Goal: Navigation & Orientation: Find specific page/section

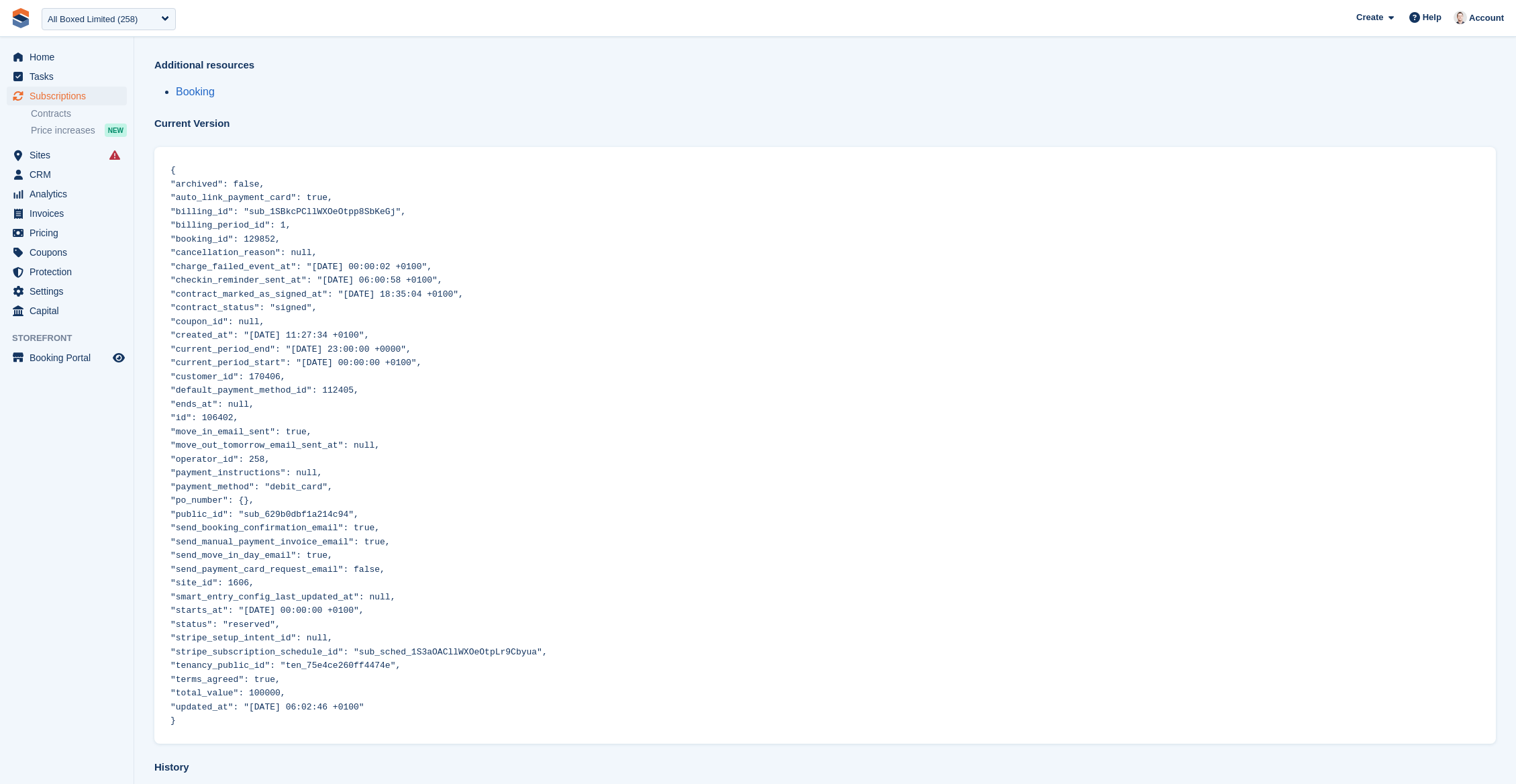
scroll to position [1237, 0]
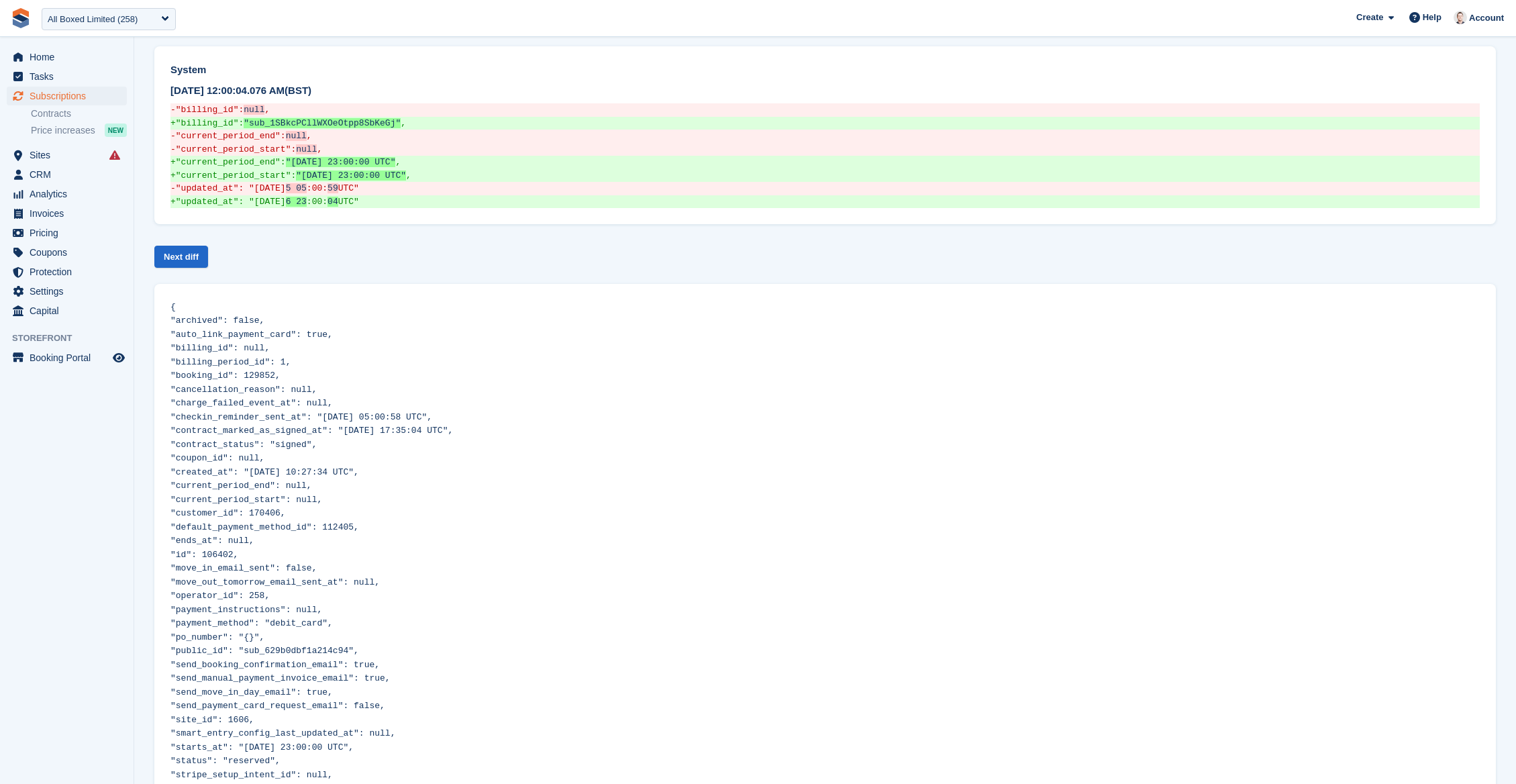
click at [28, 29] on link at bounding box center [21, 18] width 31 height 31
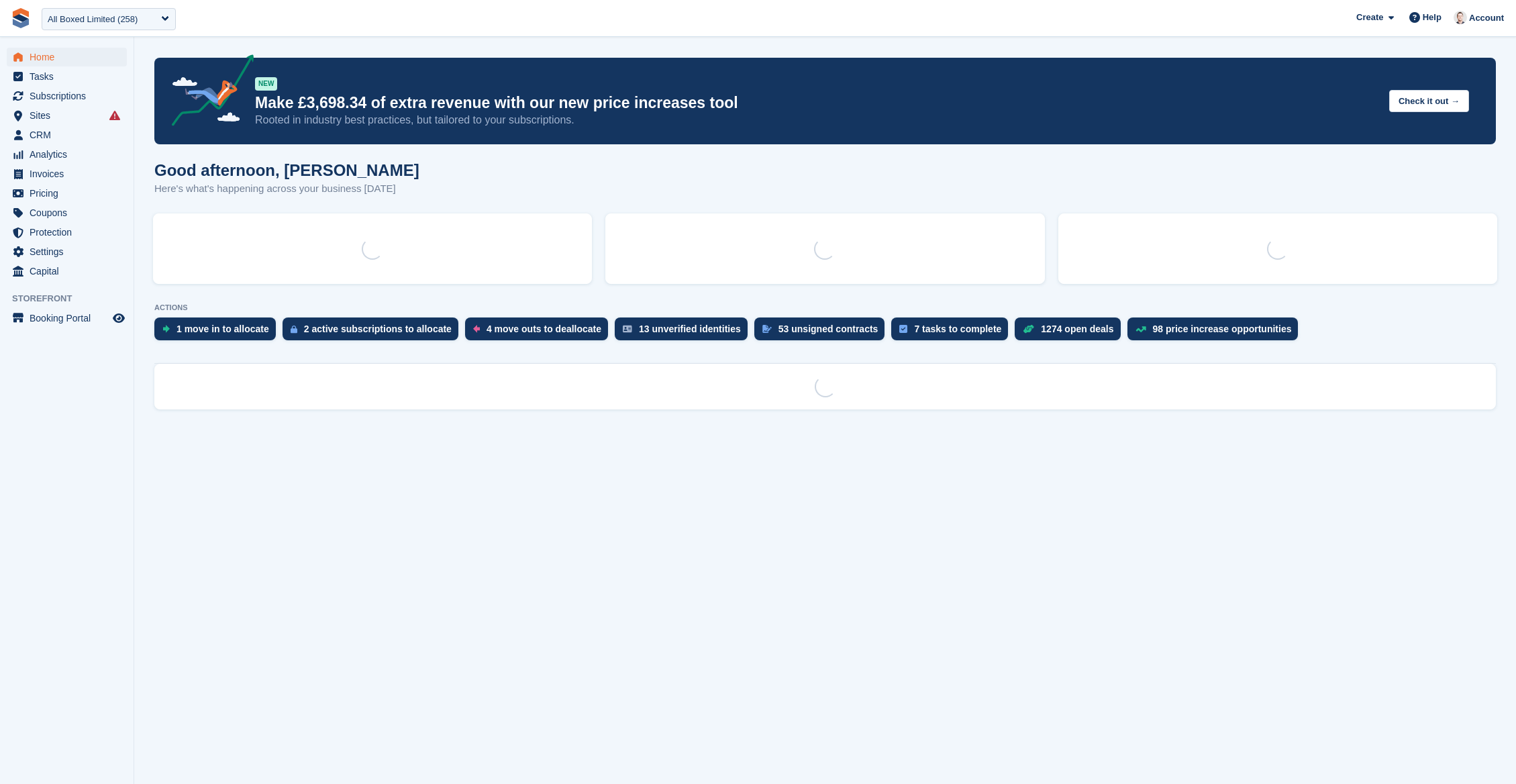
click at [79, 22] on div "All Boxed Limited (258)" at bounding box center [92, 20] width 90 height 14
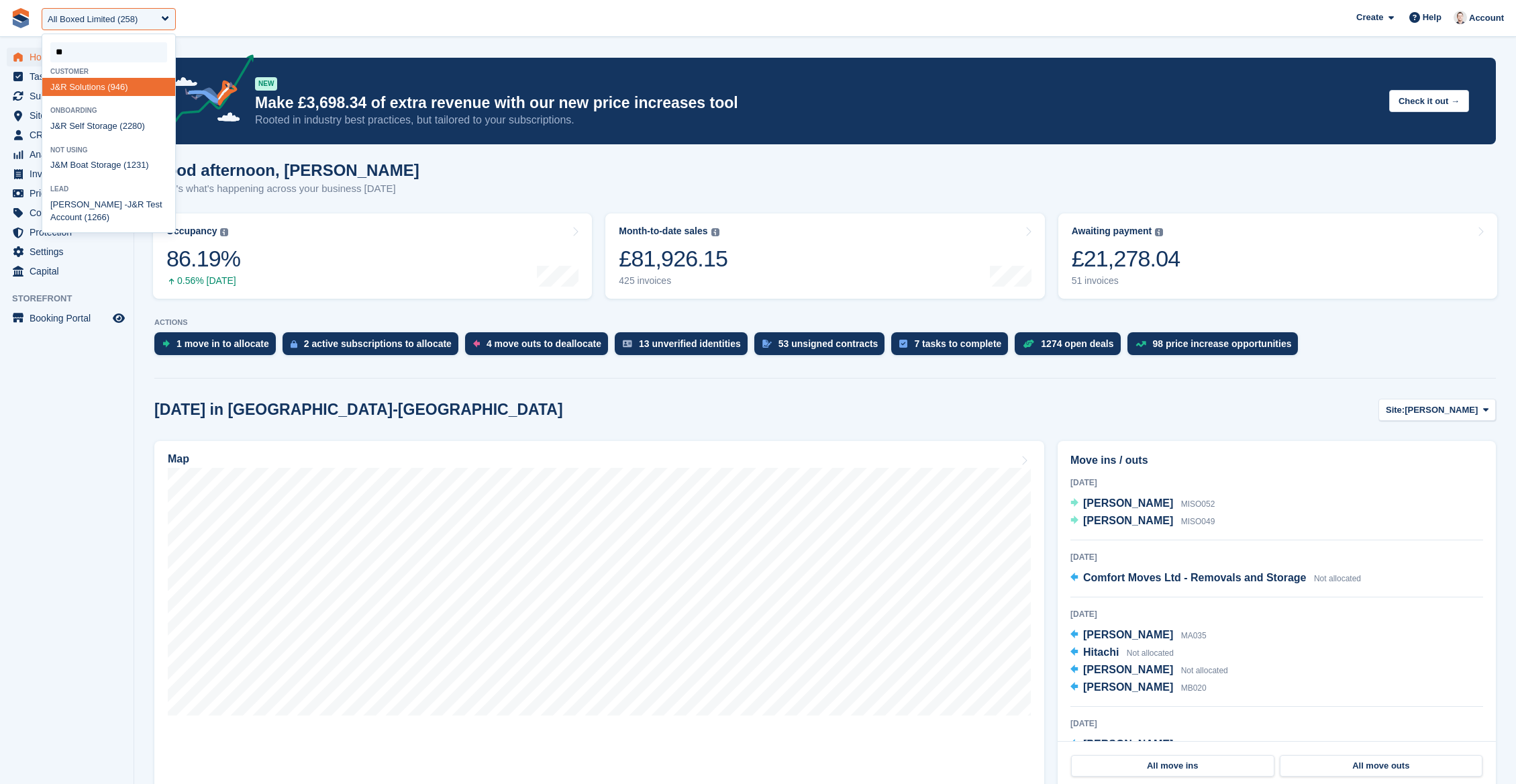
type input "***"
select select "***"
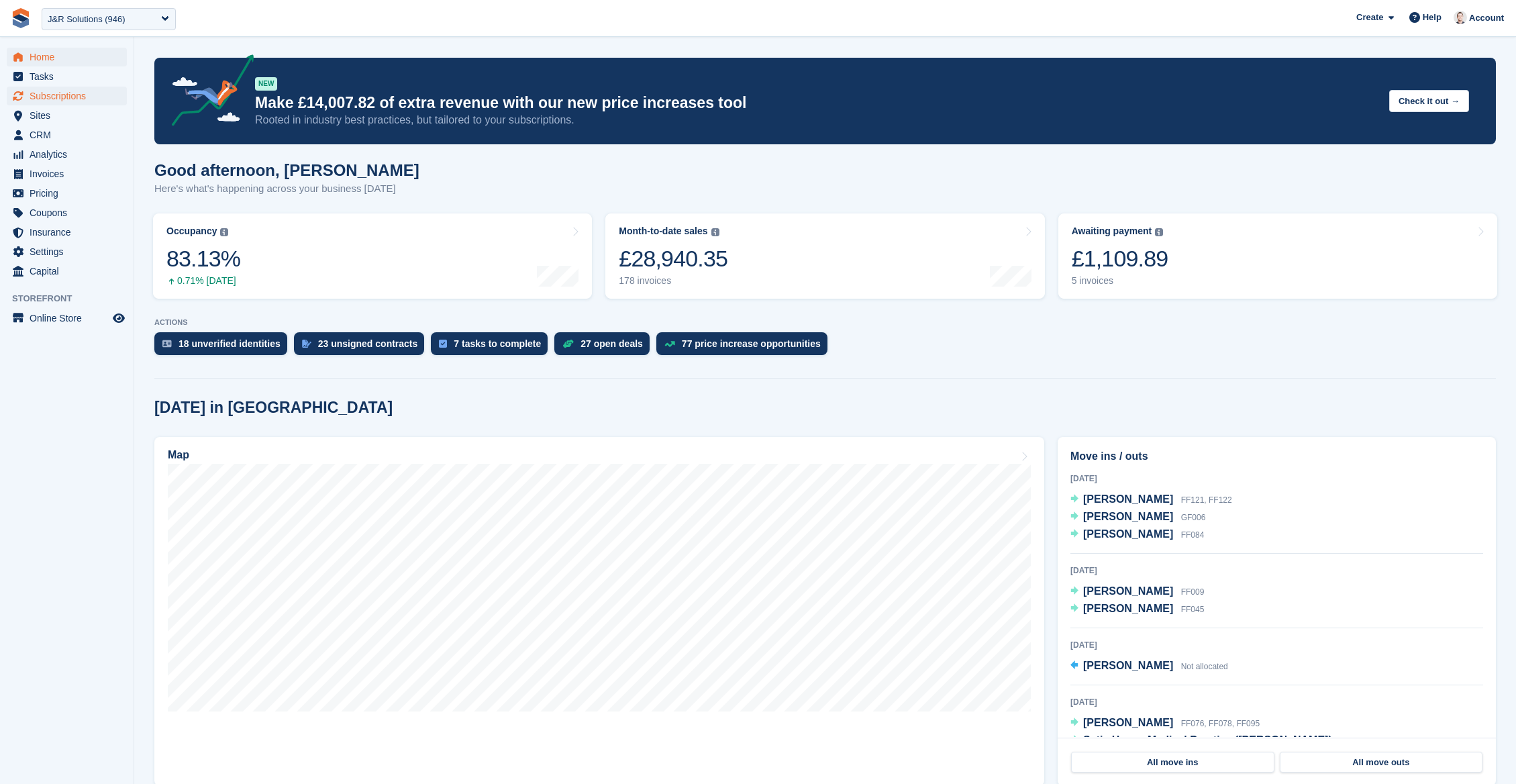
click at [56, 95] on span "Subscriptions" at bounding box center [69, 96] width 80 height 19
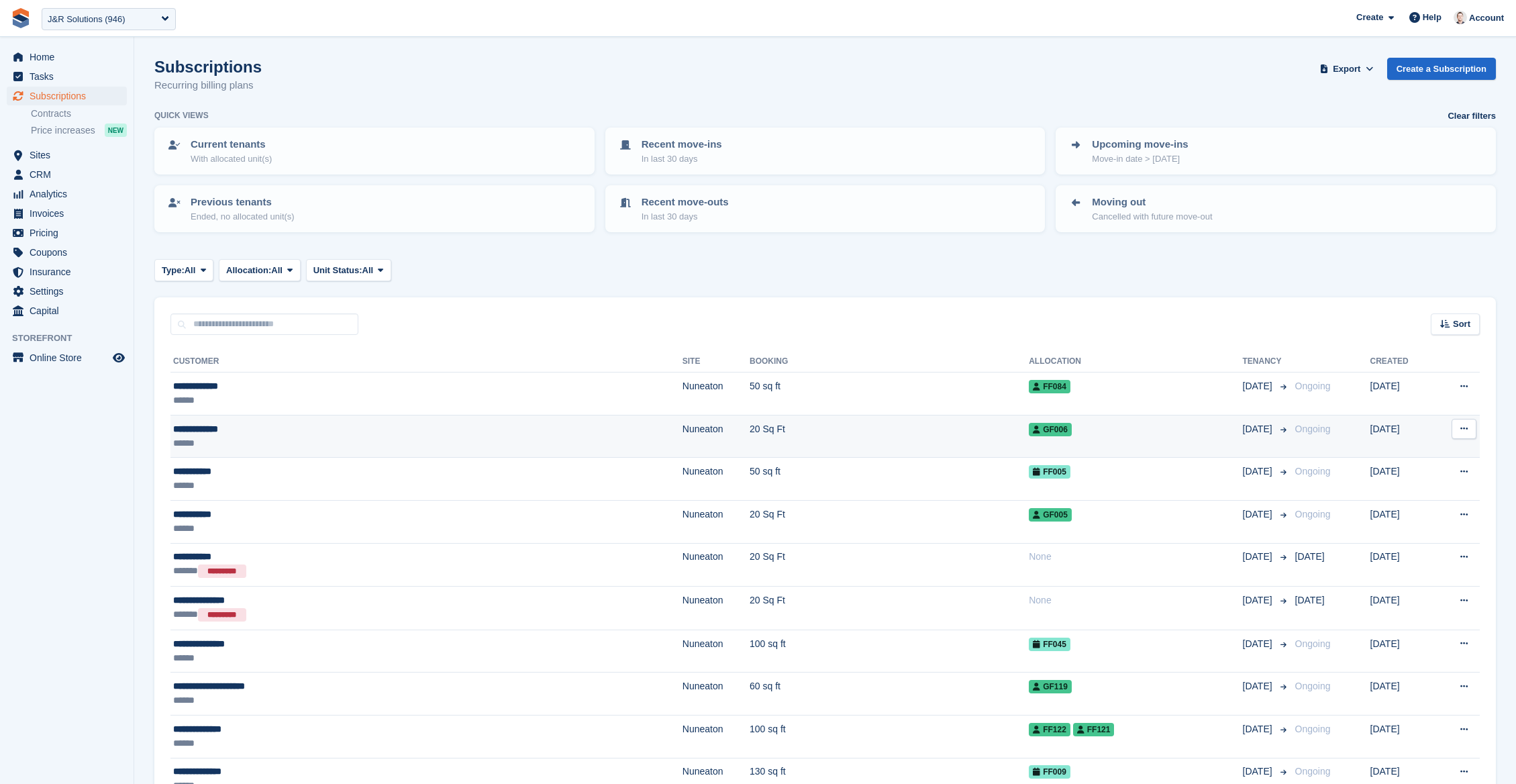
click at [1243, 449] on td "[DATE]" at bounding box center [1267, 436] width 47 height 43
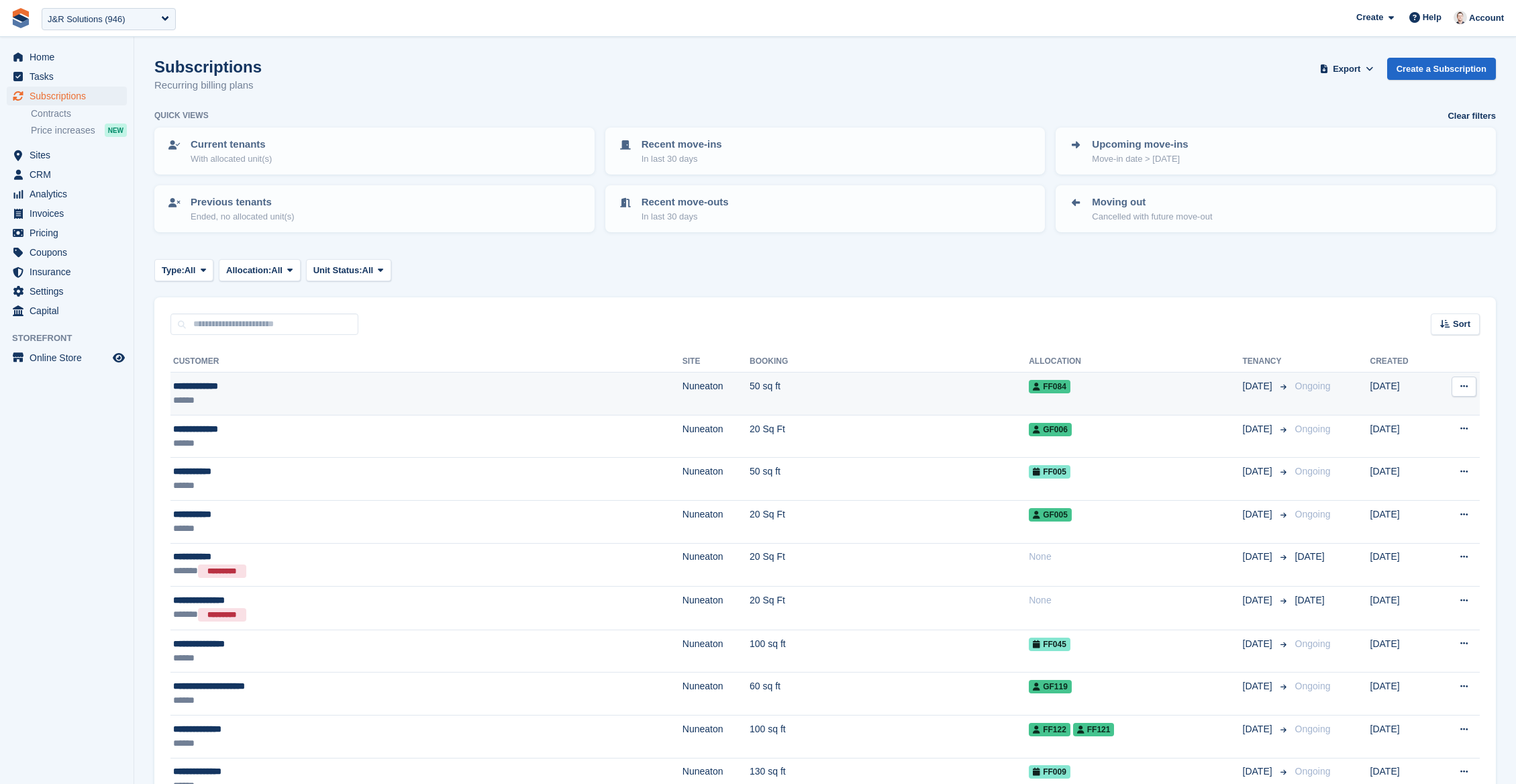
click at [1147, 389] on div "FF084" at bounding box center [1135, 386] width 213 height 14
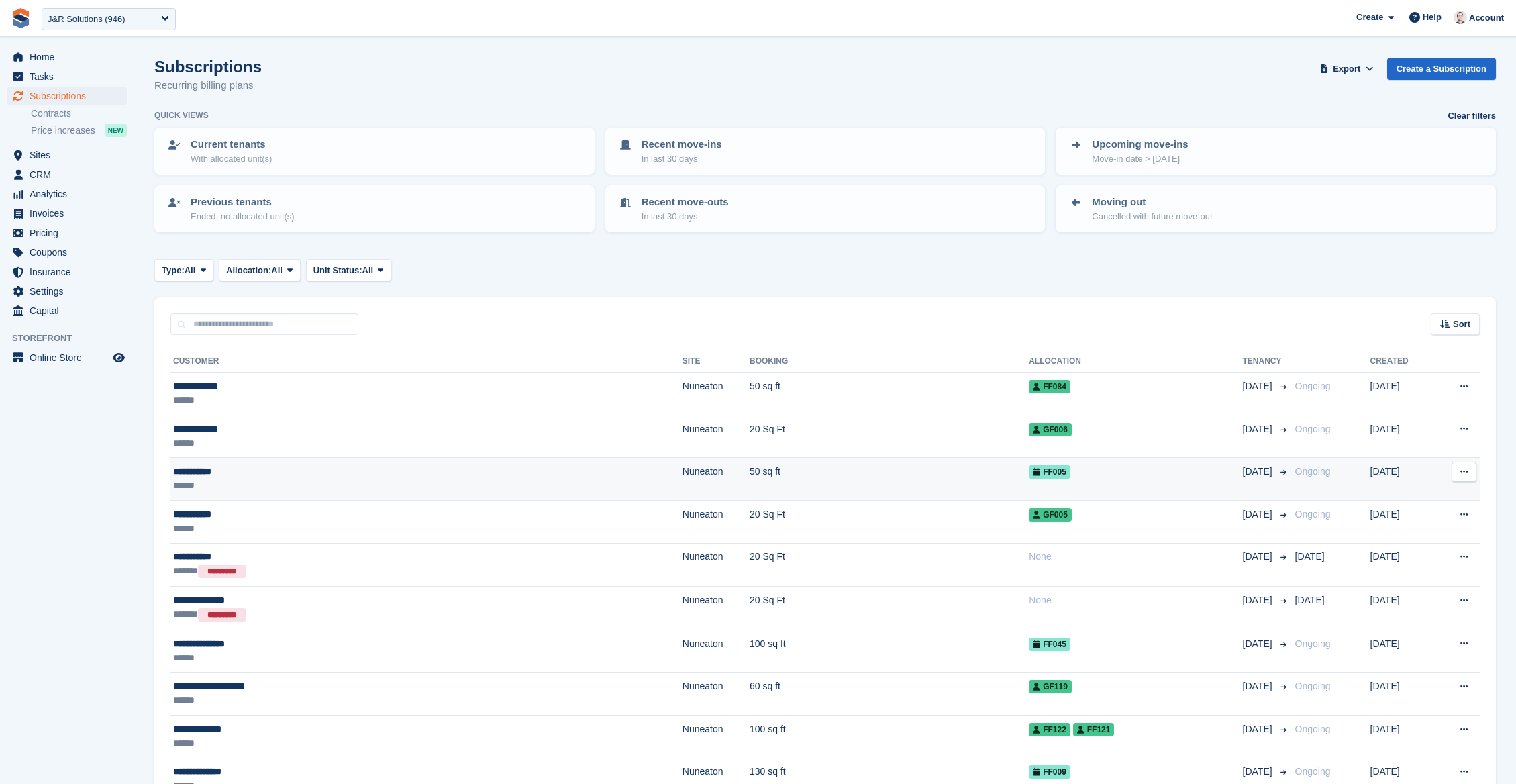
click at [1313, 480] on td "Ongoing" at bounding box center [1330, 480] width 80 height 43
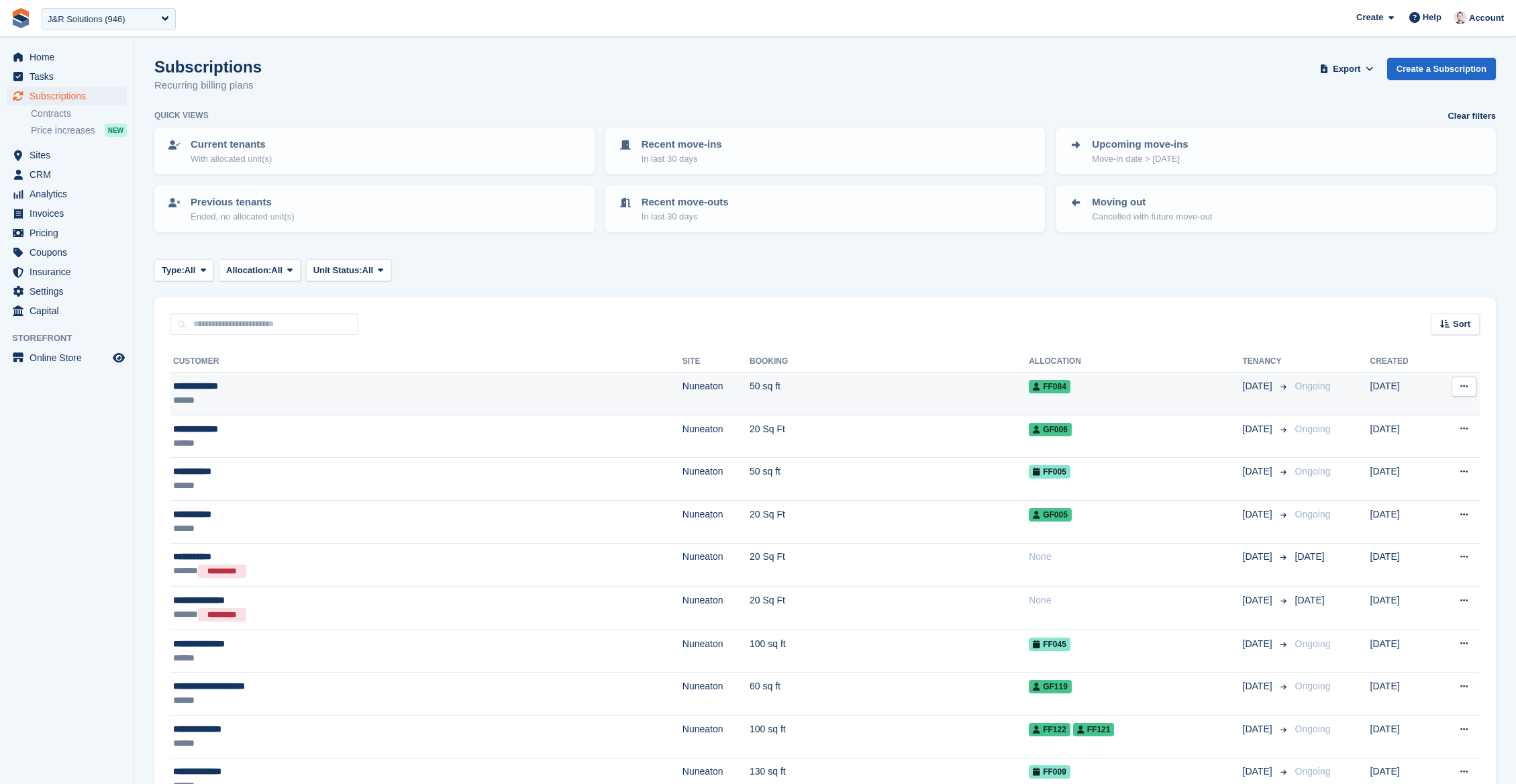
click at [392, 406] on div "******" at bounding box center [327, 400] width 307 height 14
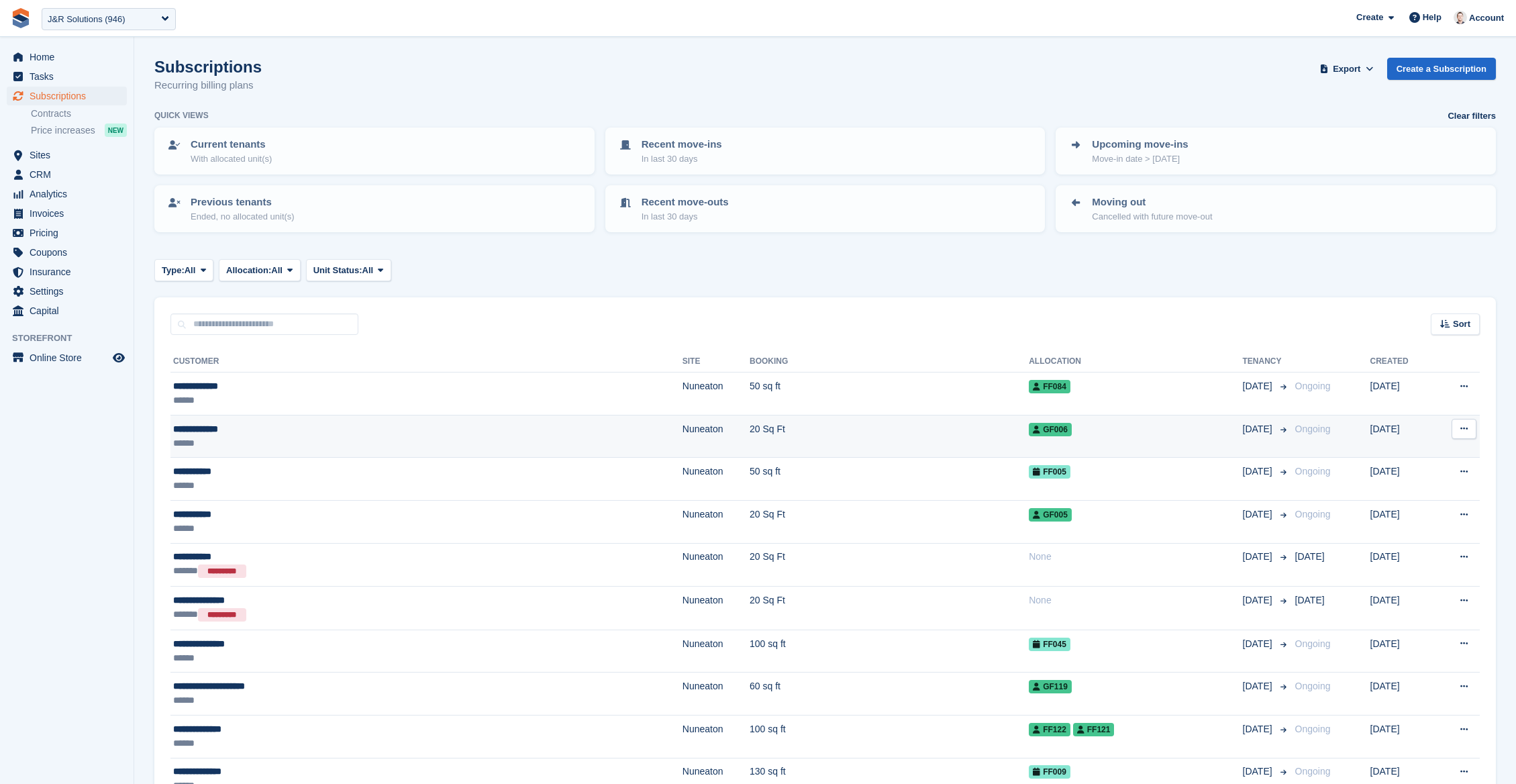
click at [1044, 452] on td "GF006" at bounding box center [1135, 436] width 213 height 43
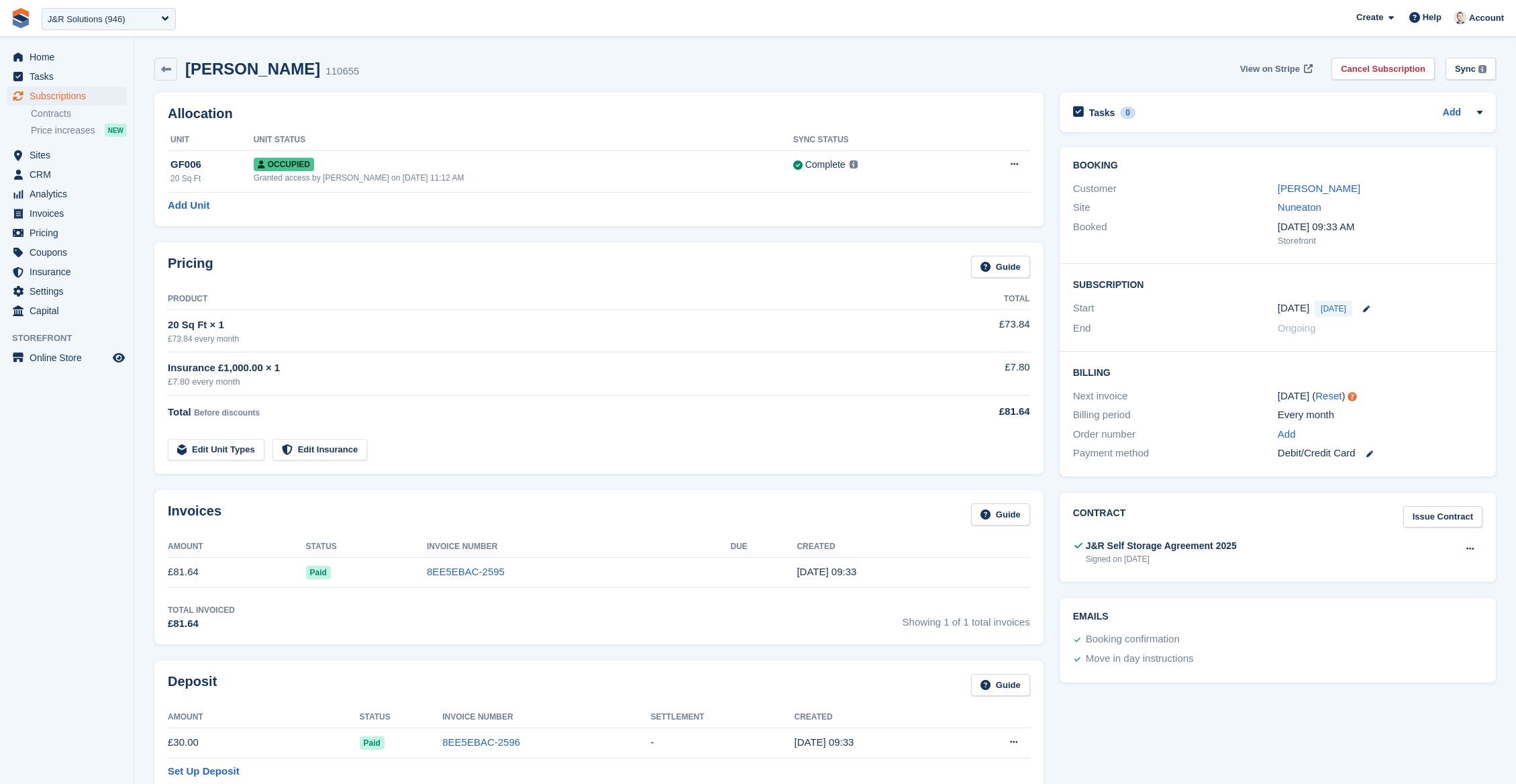
click at [1254, 71] on span "View on Stripe" at bounding box center [1270, 69] width 60 height 14
click at [115, 355] on icon "Preview store" at bounding box center [119, 357] width 12 height 10
click at [49, 162] on span "Sites" at bounding box center [69, 155] width 80 height 19
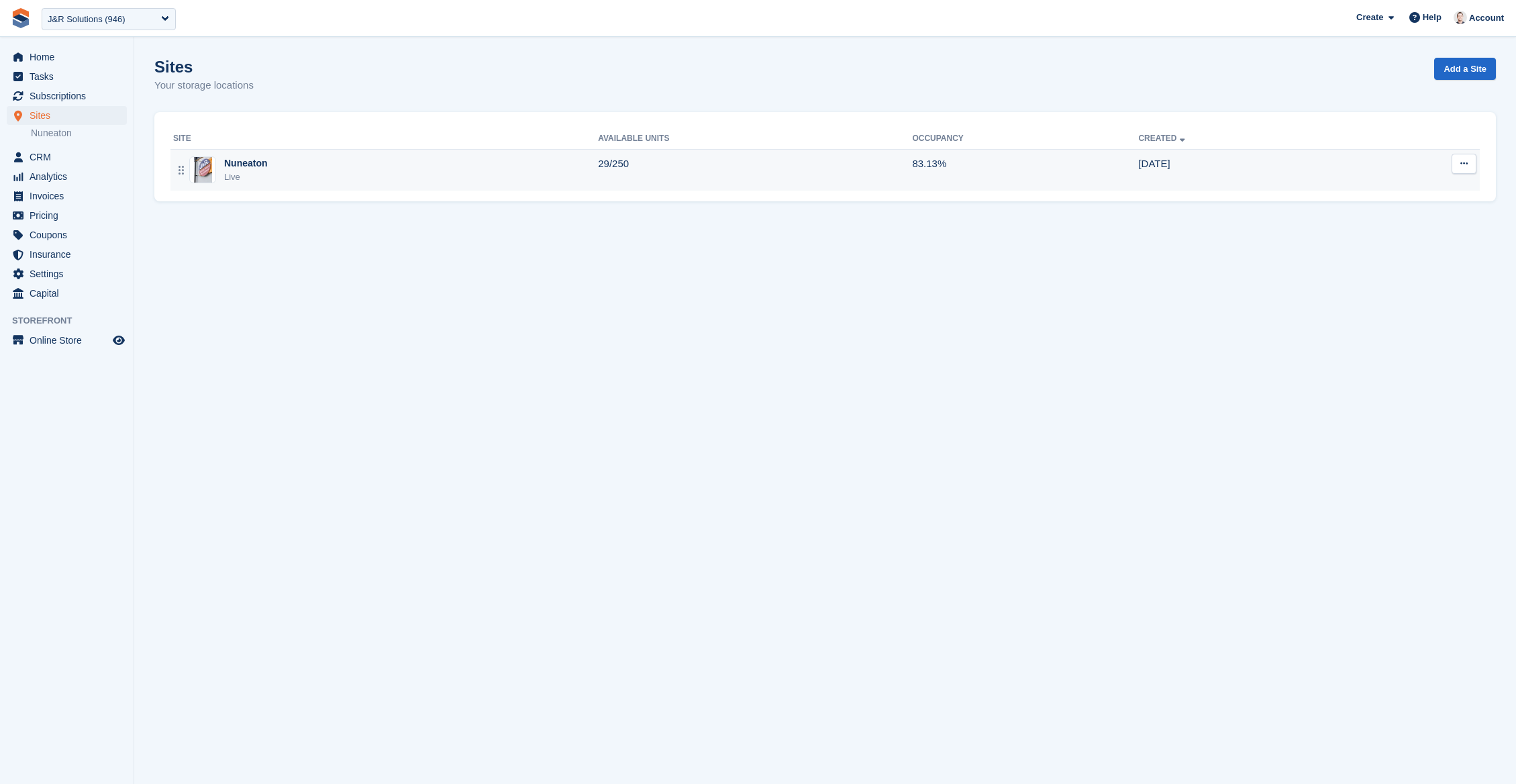
click at [249, 156] on div "Nuneaton" at bounding box center [246, 163] width 44 height 14
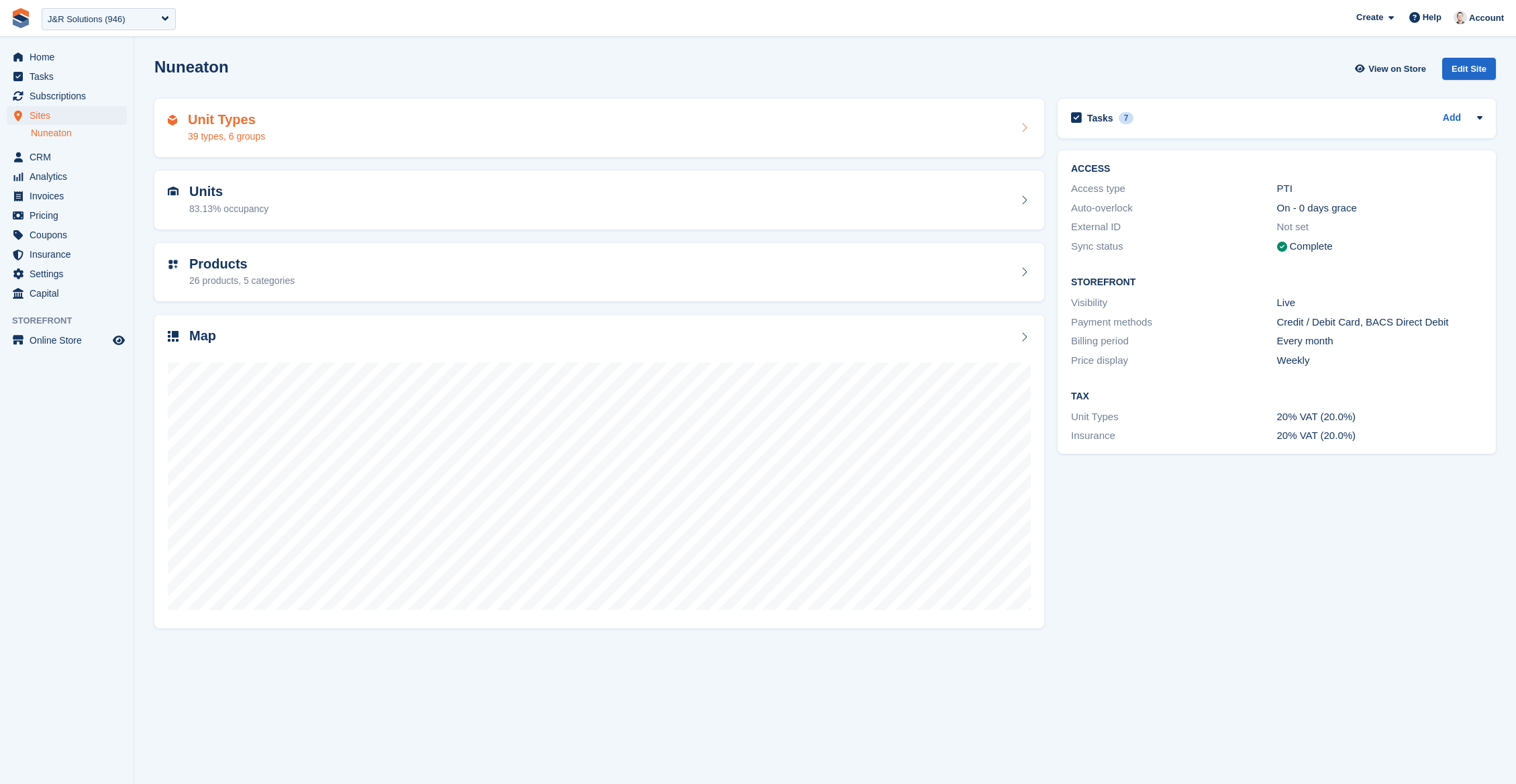
click at [243, 142] on div "39 types, 6 groups" at bounding box center [226, 136] width 77 height 14
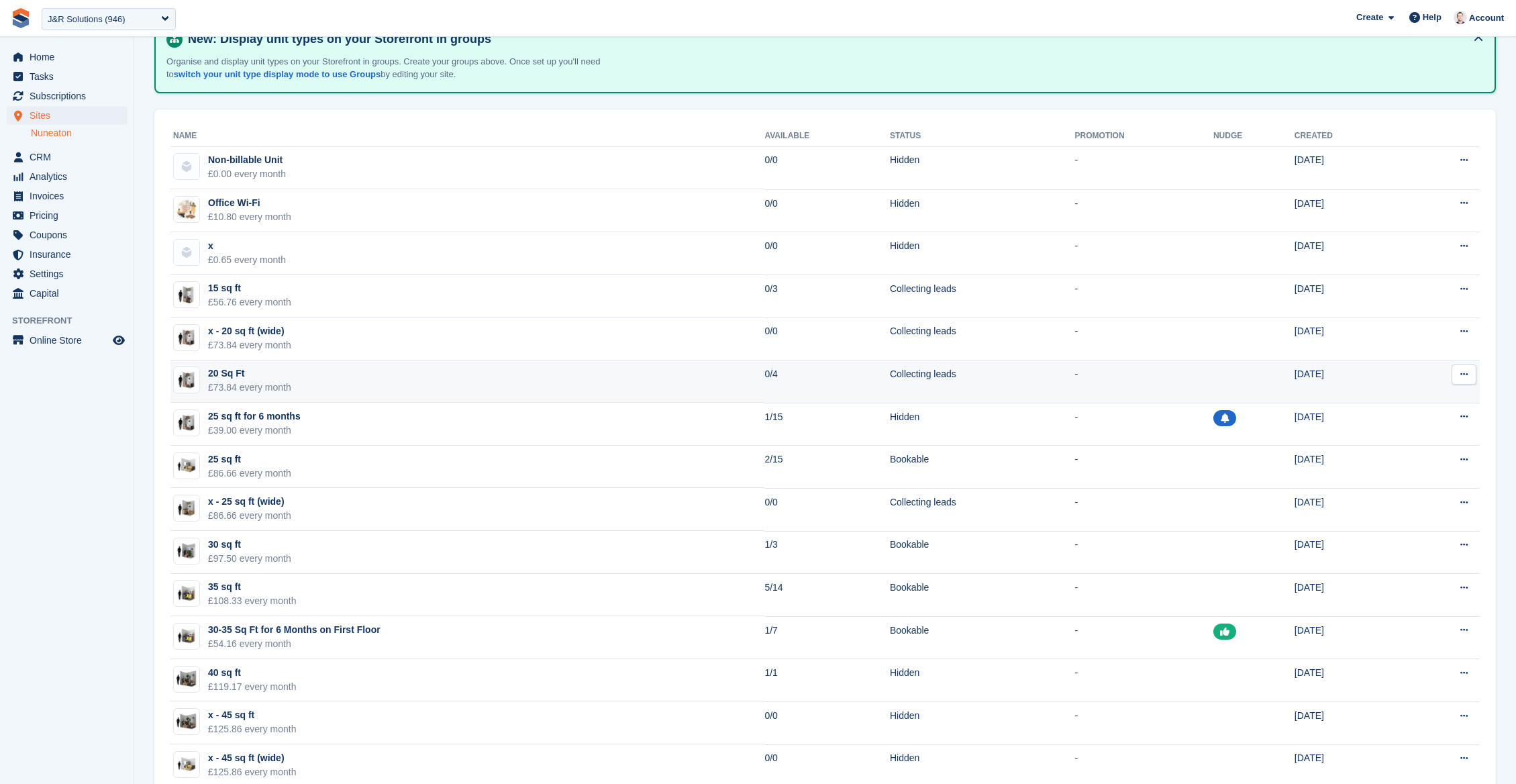
scroll to position [87, 0]
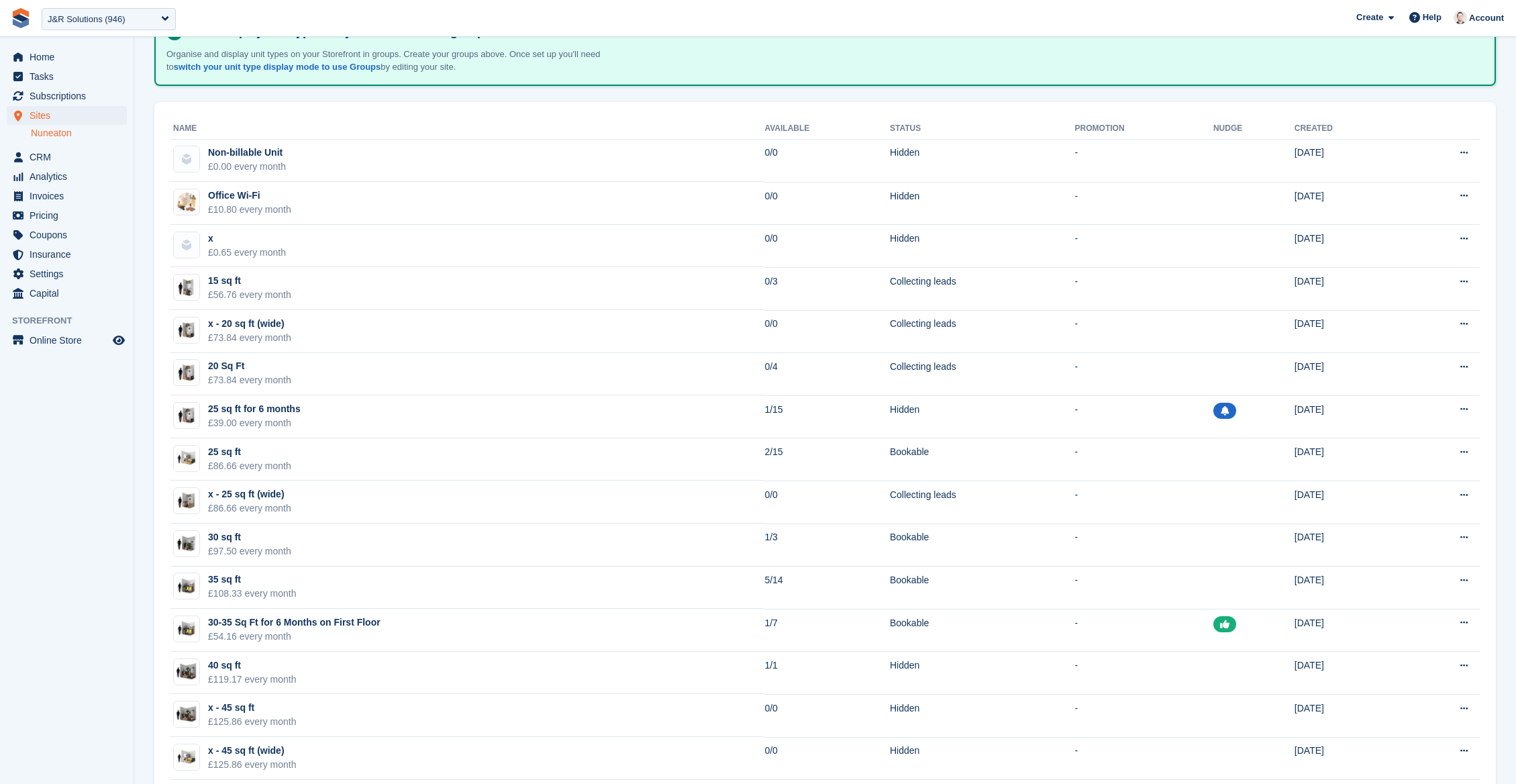
click at [55, 132] on link "Nuneaton" at bounding box center [79, 133] width 96 height 13
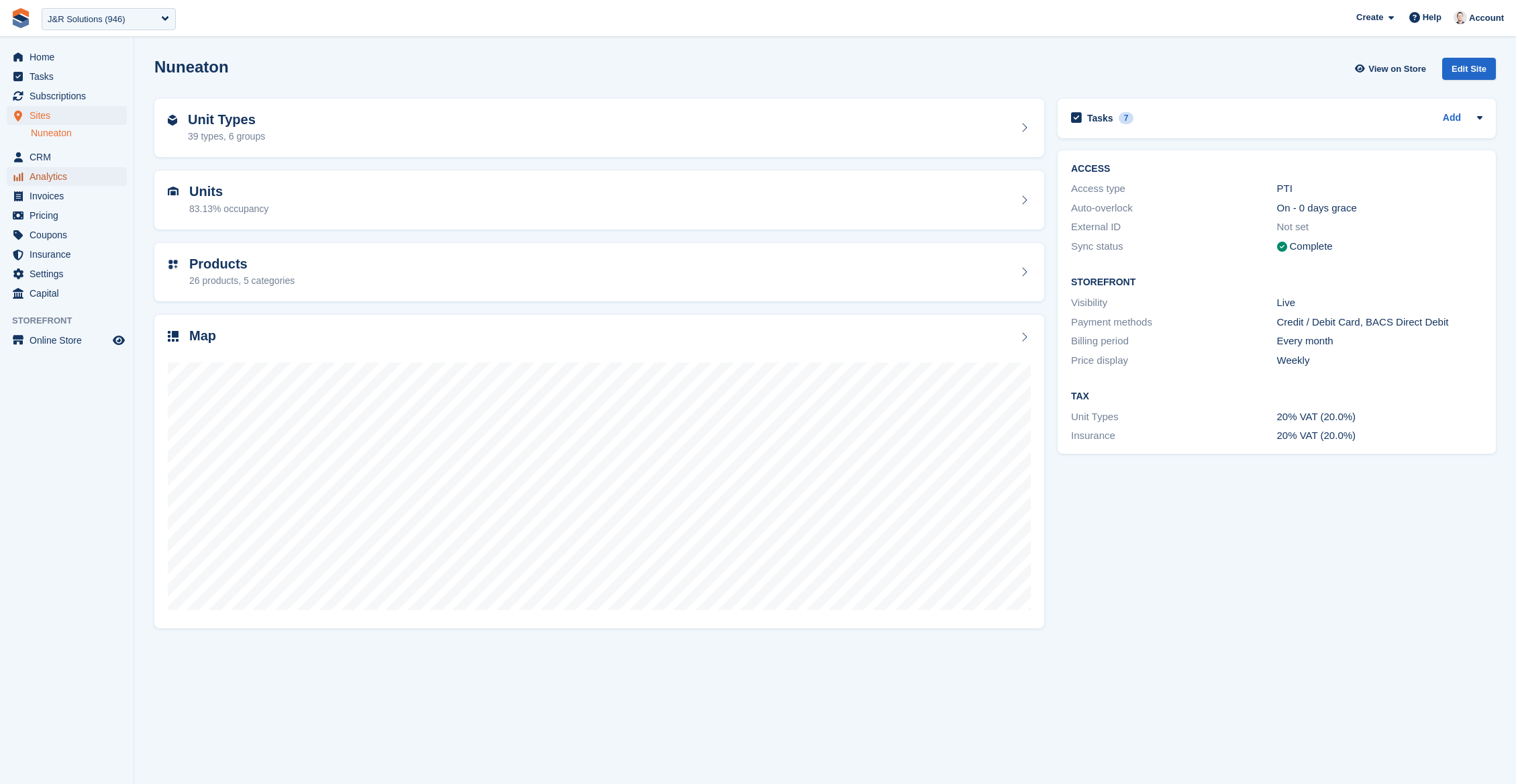
click at [65, 171] on span "Analytics" at bounding box center [69, 177] width 80 height 19
